Goal: Check status: Check status

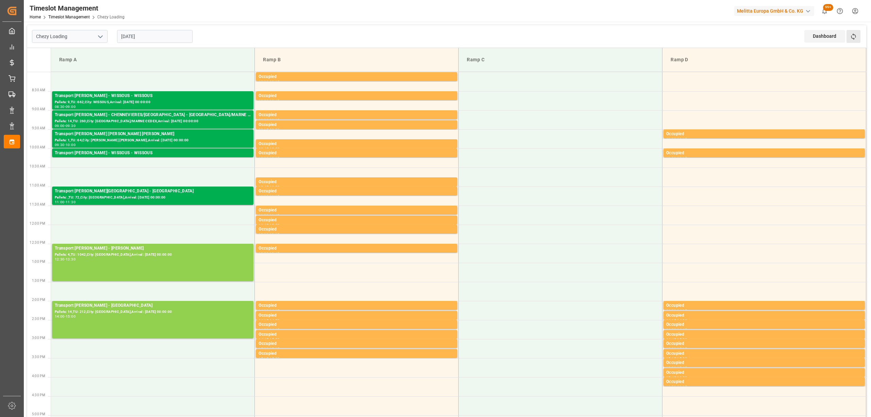
click at [856, 41] on button "Refresh Time Slots" at bounding box center [854, 36] width 14 height 13
drag, startPoint x: 851, startPoint y: 36, endPoint x: 830, endPoint y: 41, distance: 21.7
click at [852, 37] on icon at bounding box center [853, 36] width 5 height 6
click at [847, 34] on button "Refresh Time Slots" at bounding box center [854, 36] width 14 height 13
